Goal: Transaction & Acquisition: Purchase product/service

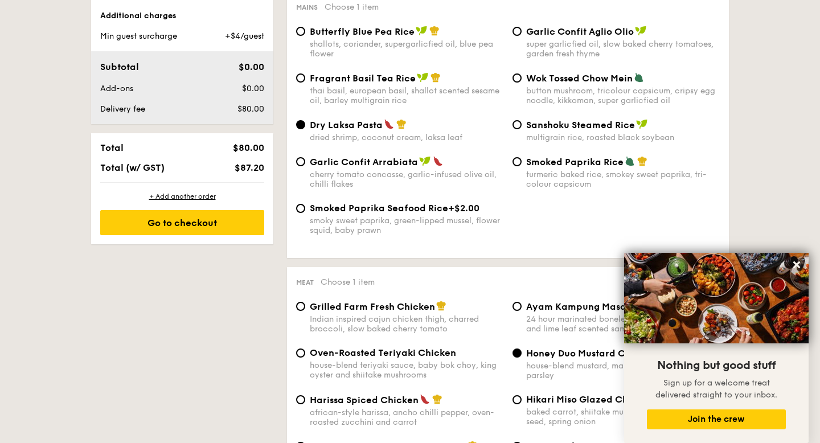
scroll to position [599, 0]
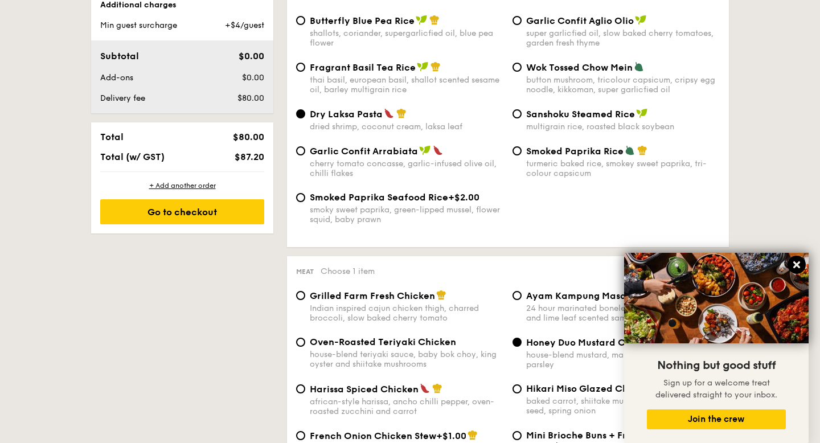
click at [796, 263] on icon at bounding box center [796, 264] width 7 height 7
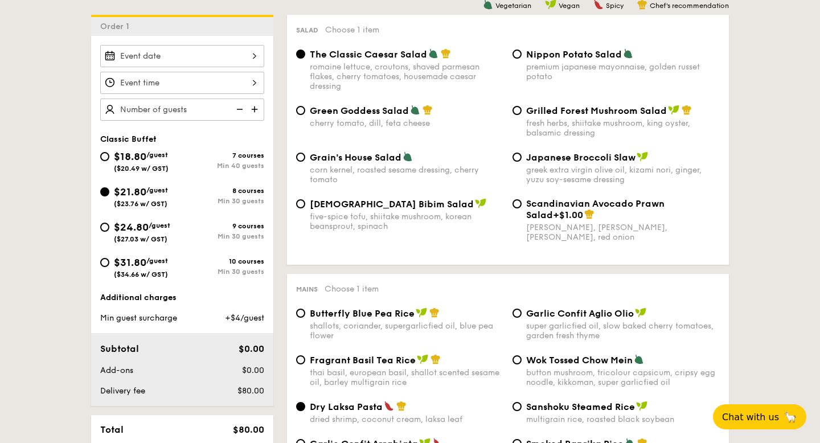
scroll to position [249, 0]
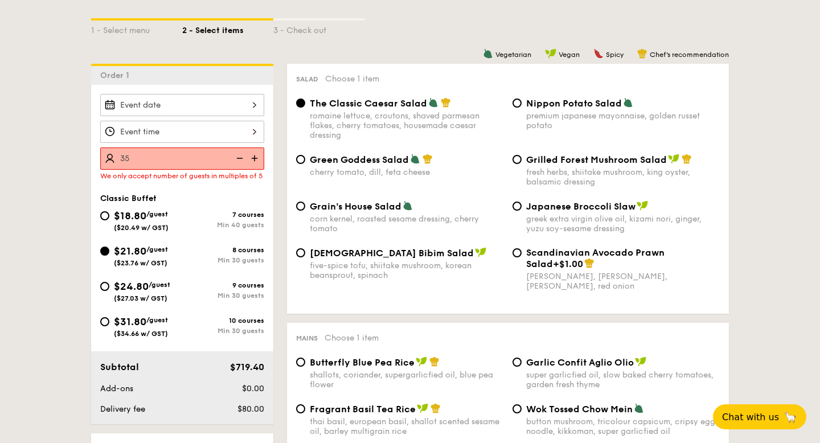
type input "35 guests"
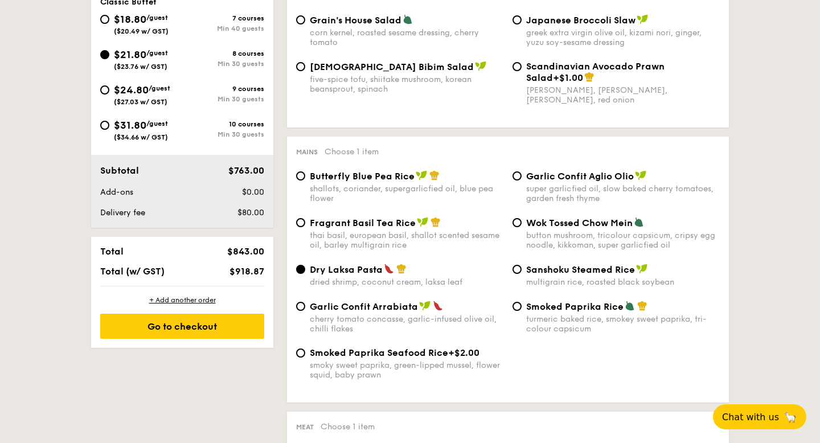
scroll to position [457, 0]
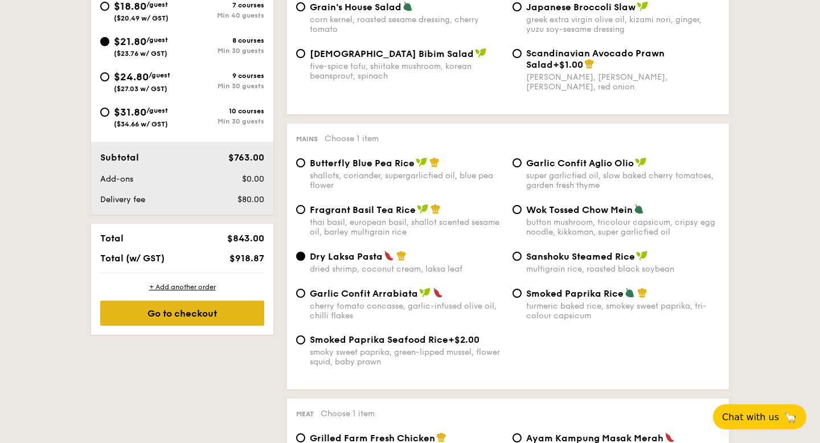
click at [202, 303] on div "Go to checkout" at bounding box center [182, 313] width 164 height 25
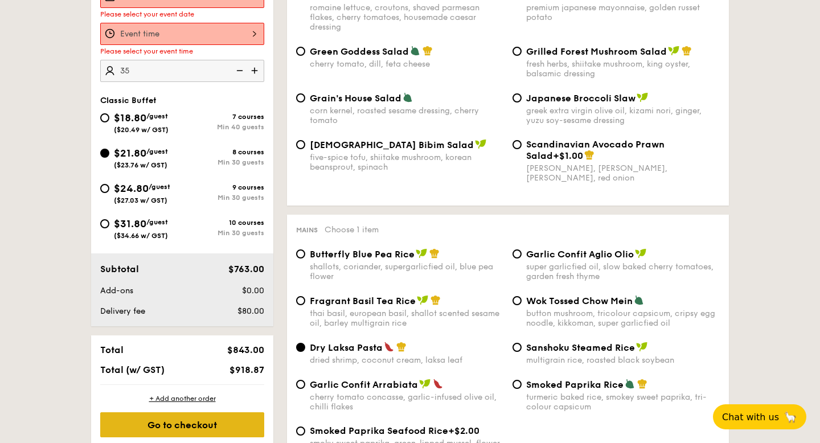
scroll to position [304, 0]
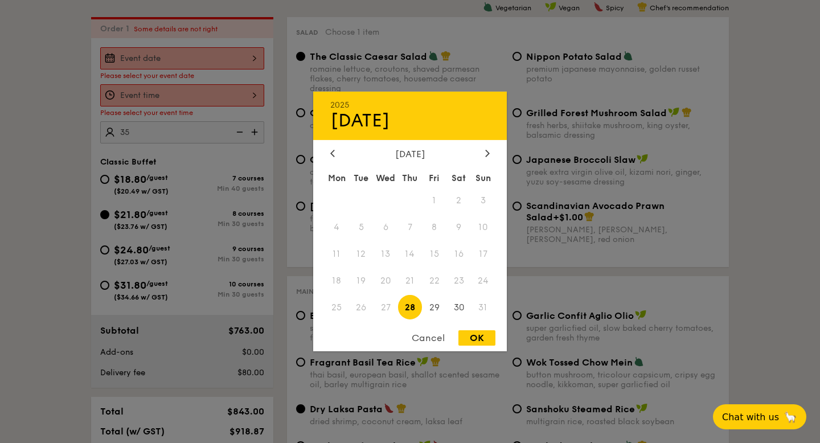
click at [201, 57] on div "2025 Aug [DATE] Tue Wed Thu Fri Sat Sun 1 2 3 4 5 6 7 8 9 10 11 12 13 14 15 16 …" at bounding box center [182, 58] width 164 height 22
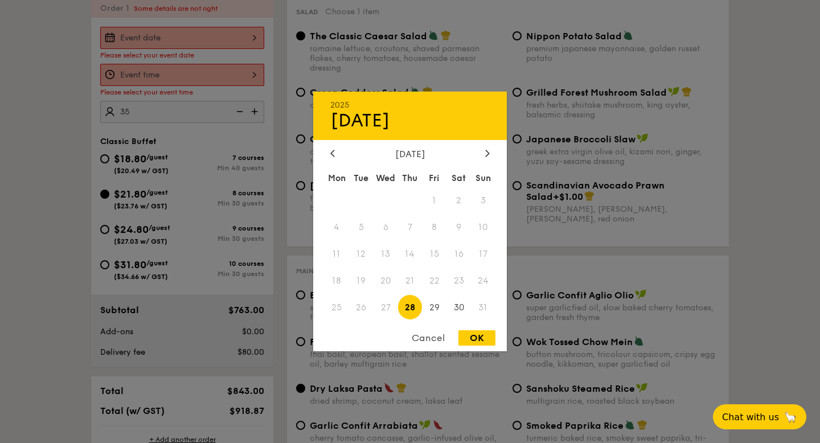
click at [479, 162] on div "[DATE] Mon Tue Wed Thu Fri Sat Sun 1 2 3 4 5 6 7 8 9 10 11 12 13 14 15 16 17 18…" at bounding box center [410, 235] width 194 height 173
click at [486, 152] on icon at bounding box center [487, 152] width 5 height 7
click at [462, 199] on span "6" at bounding box center [458, 200] width 24 height 24
click at [478, 340] on div "OK" at bounding box center [476, 337] width 37 height 15
type input "[DATE]"
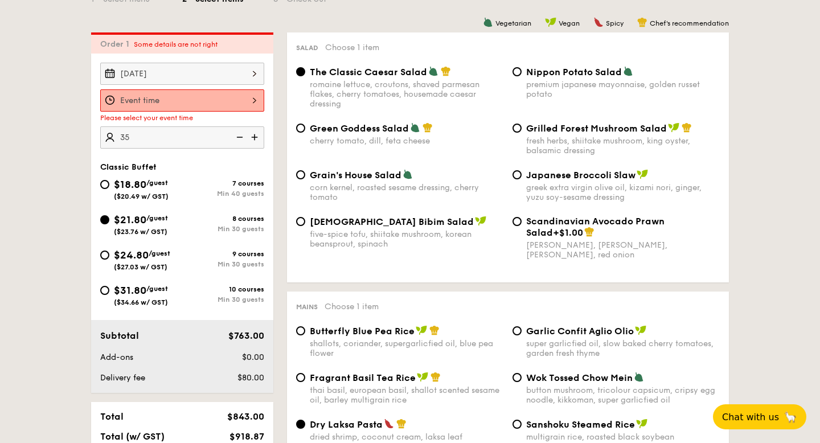
scroll to position [284, 0]
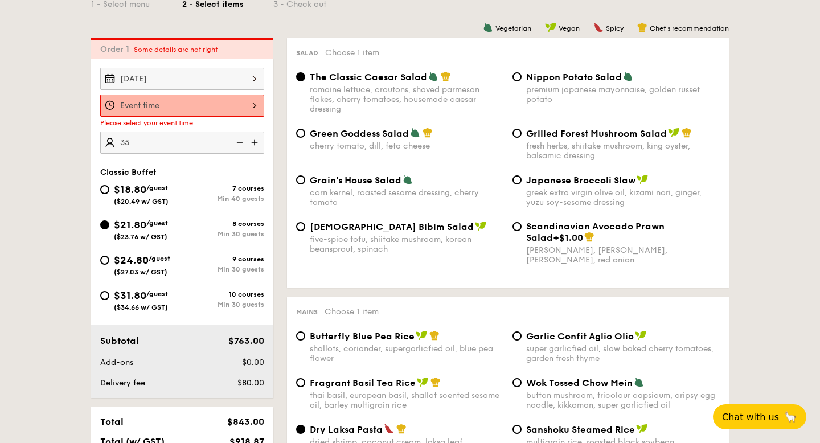
click at [232, 104] on div at bounding box center [182, 106] width 164 height 22
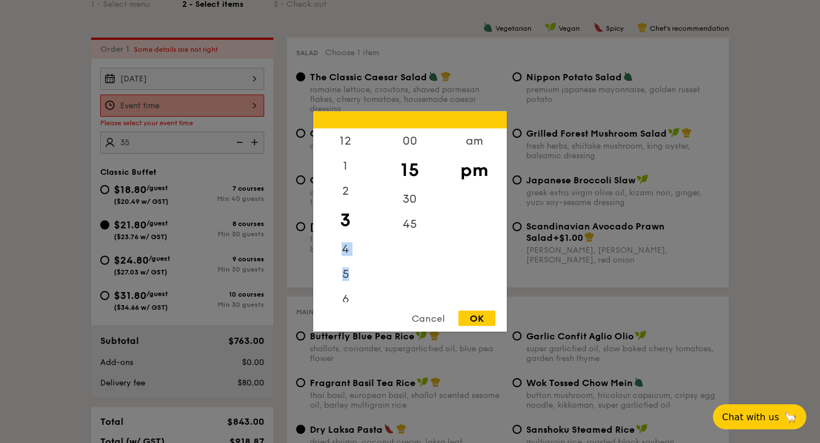
drag, startPoint x: 352, startPoint y: 291, endPoint x: 358, endPoint y: 214, distance: 77.1
click at [358, 214] on div "12 1 2 3 4 5 6 7 8 9 10 11" at bounding box center [345, 216] width 64 height 174
click at [369, 286] on div "5" at bounding box center [345, 278] width 64 height 33
click at [349, 295] on div "6" at bounding box center [345, 303] width 64 height 33
click at [414, 198] on div "30" at bounding box center [409, 203] width 64 height 33
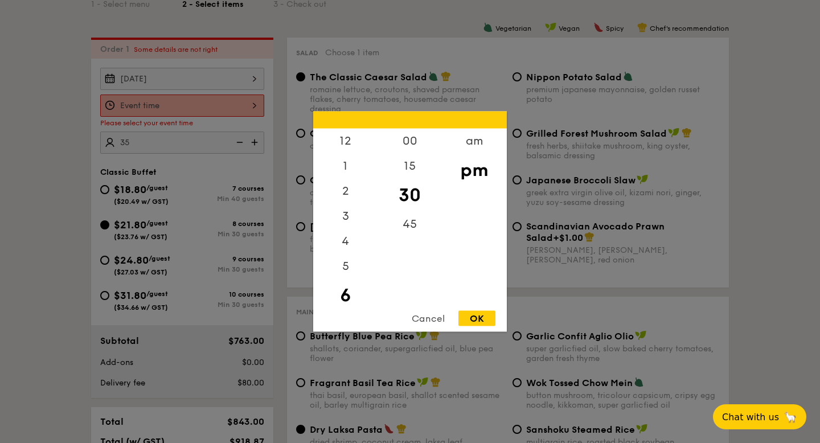
click at [476, 321] on div "OK" at bounding box center [476, 318] width 37 height 15
type input "6:30PM"
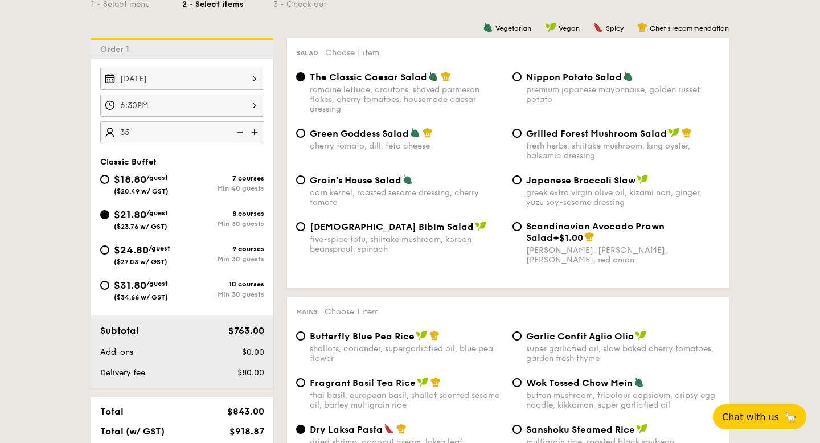
scroll to position [525, 0]
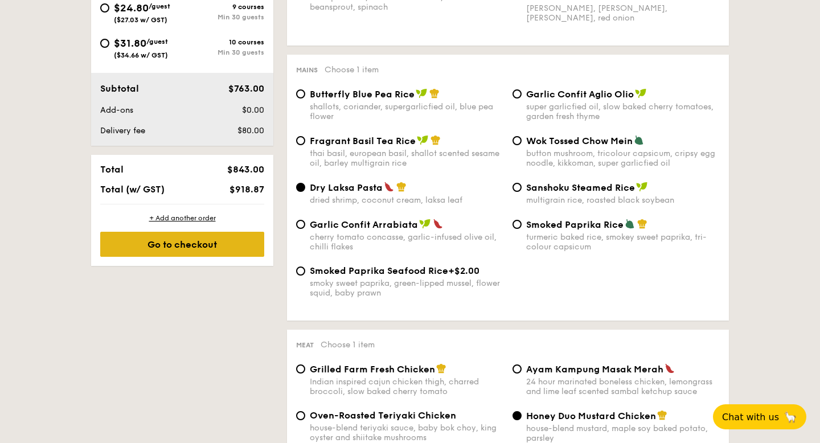
click at [175, 245] on div "Go to checkout" at bounding box center [182, 244] width 164 height 25
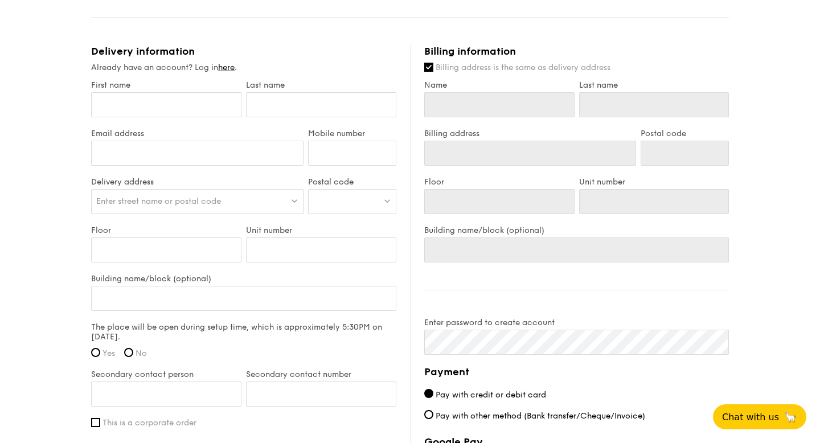
scroll to position [638, 0]
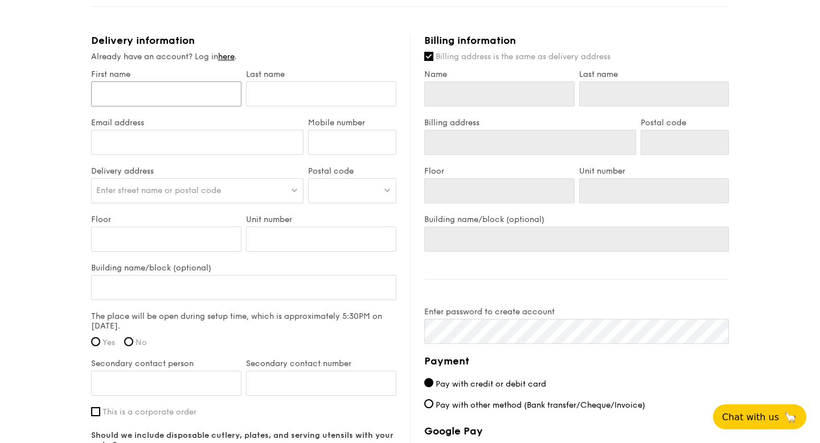
click at [138, 98] on input "First name" at bounding box center [166, 93] width 150 height 25
type input "[PERSON_NAME]"
type input "SIM"
type input "[EMAIL_ADDRESS][DOMAIN_NAME]"
type input "82808637"
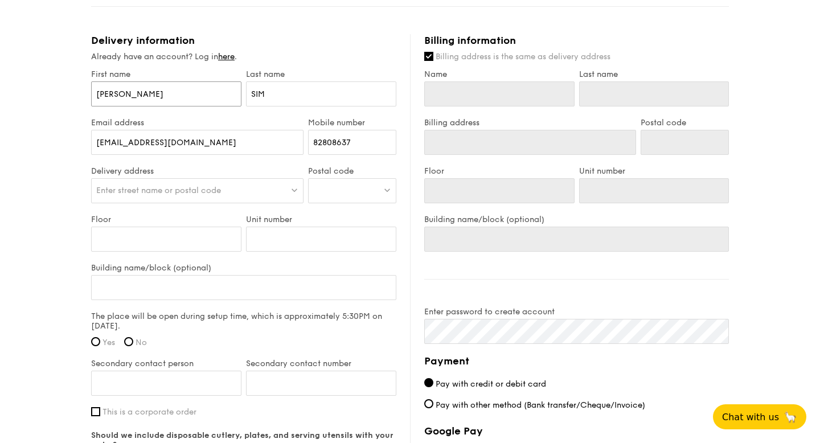
type input "[PERSON_NAME]"
type input "SIM"
click at [174, 190] on span "Enter street name or postal code" at bounding box center [158, 191] width 125 height 10
click at [343, 190] on div at bounding box center [352, 190] width 88 height 25
type input "409837"
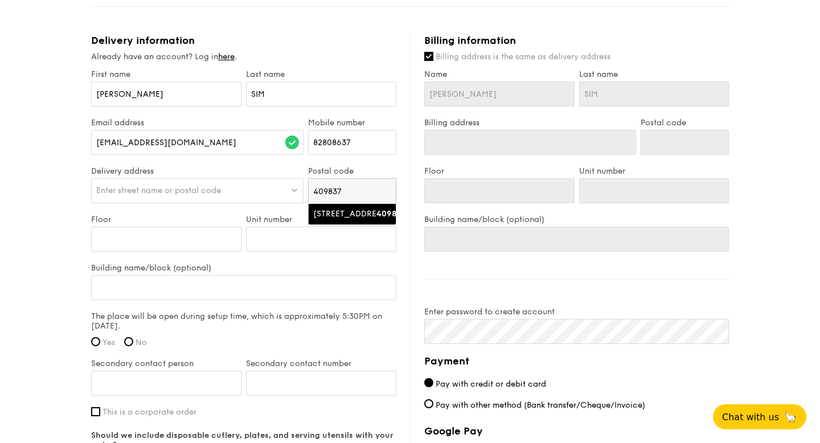
click at [336, 220] on div "[STREET_ADDRESS]" at bounding box center [342, 213] width 59 height 11
type input "[STREET_ADDRESS]"
type input "409837"
click at [133, 232] on input "Floor" at bounding box center [166, 239] width 150 height 25
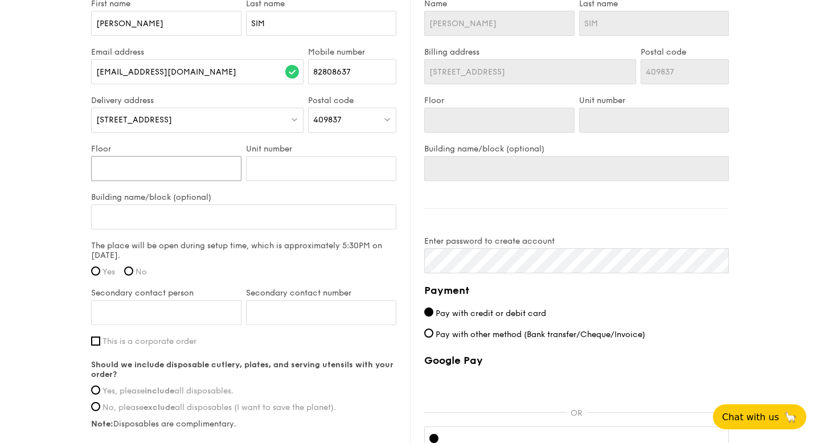
scroll to position [742, 0]
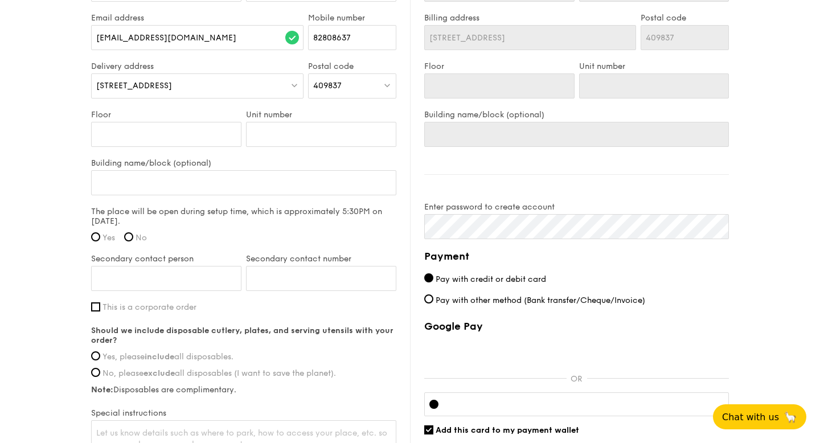
click at [100, 233] on label "Yes" at bounding box center [103, 238] width 24 height 10
click at [100, 233] on input "Yes" at bounding box center [95, 236] width 9 height 9
radio input "true"
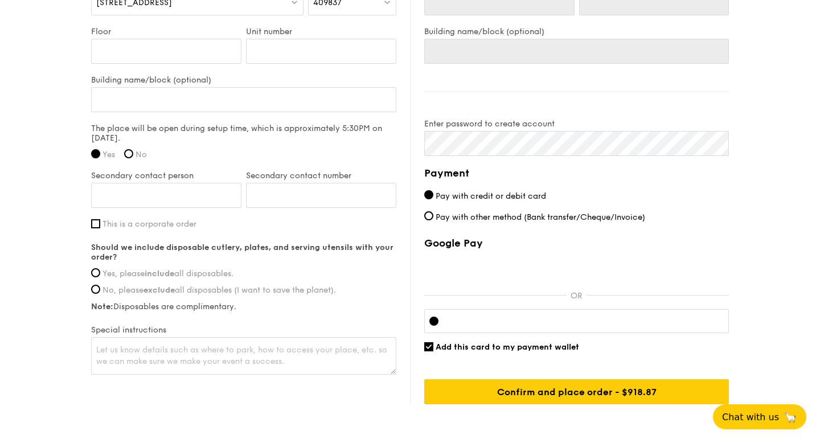
scroll to position [826, 0]
click at [108, 192] on input "Secondary contact person" at bounding box center [166, 194] width 150 height 25
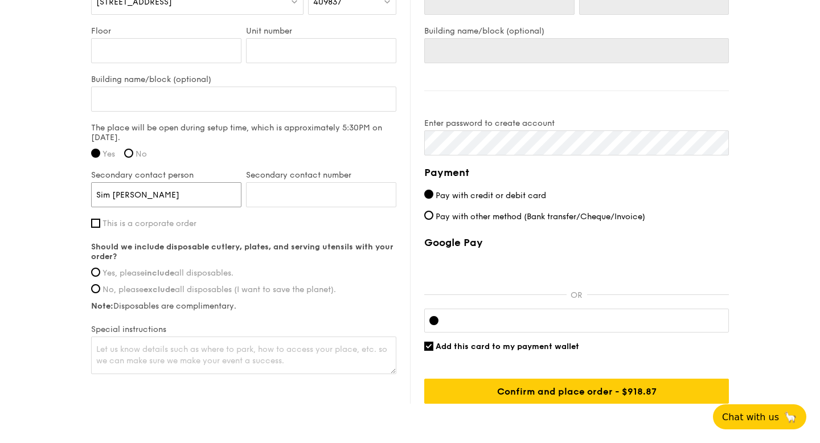
type input "Sim [PERSON_NAME]"
click at [260, 192] on input "Secondary contact number" at bounding box center [321, 194] width 150 height 25
type input "92950026"
click at [130, 270] on span "Yes, please include all disposables." at bounding box center [167, 273] width 131 height 10
click at [100, 270] on input "Yes, please include all disposables." at bounding box center [95, 272] width 9 height 9
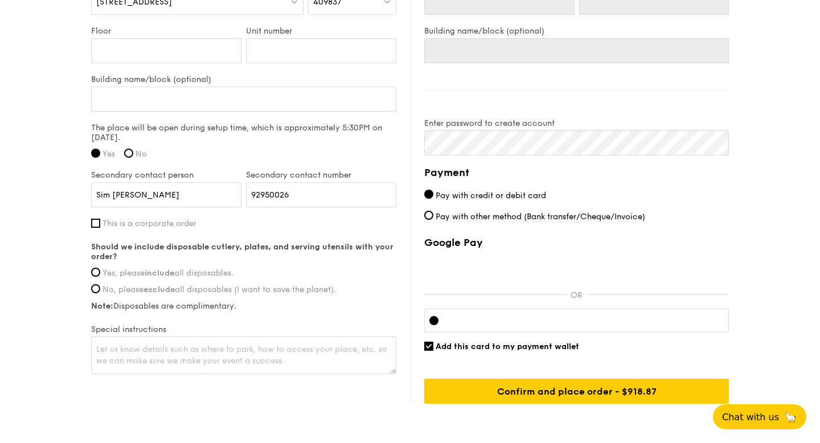
radio input "true"
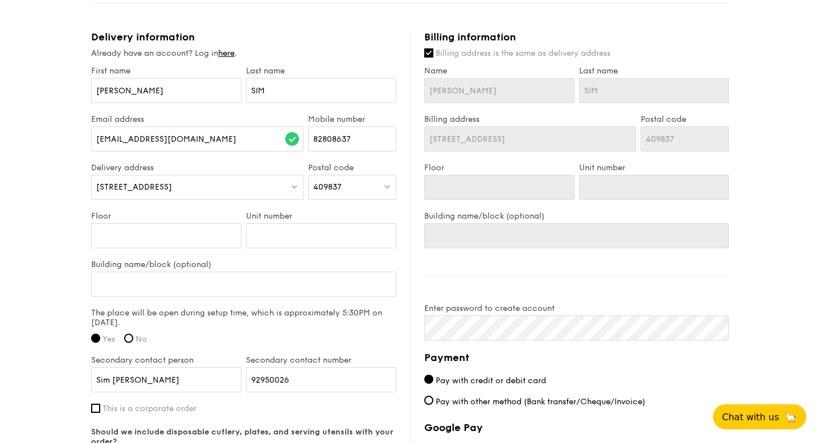
scroll to position [585, 0]
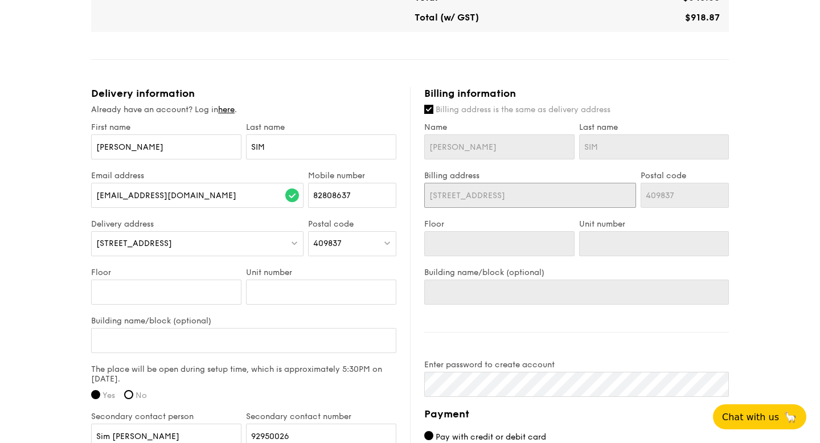
click at [537, 199] on input "[STREET_ADDRESS]" at bounding box center [530, 195] width 212 height 25
click at [681, 202] on input "409837" at bounding box center [684, 195] width 88 height 25
click at [432, 107] on input "Billing address is the same as delivery address" at bounding box center [428, 109] width 9 height 9
checkbox input "false"
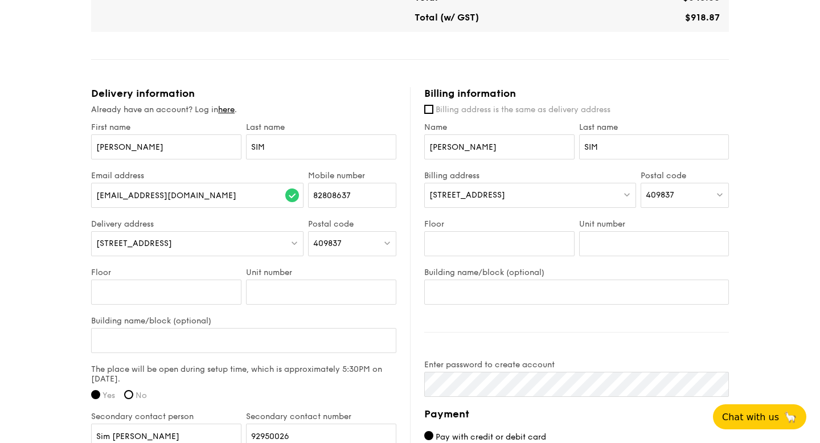
click at [676, 191] on div "409837" at bounding box center [684, 195] width 88 height 25
type input "127562"
click at [689, 217] on div "[STREET_ADDRESS]" at bounding box center [675, 218] width 59 height 11
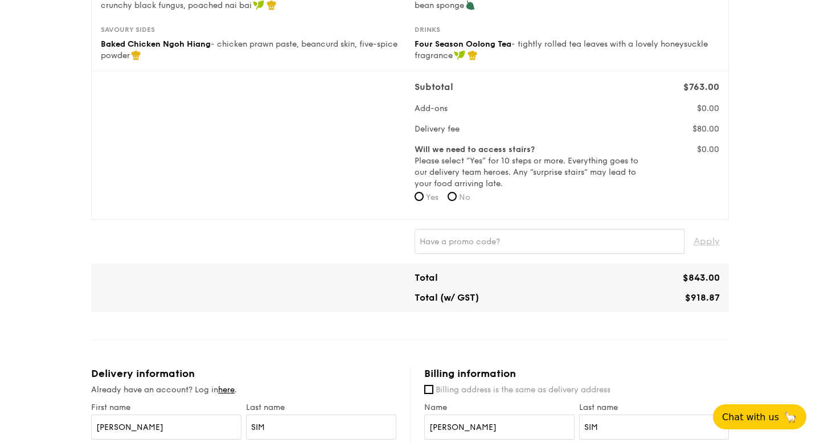
scroll to position [0, 0]
